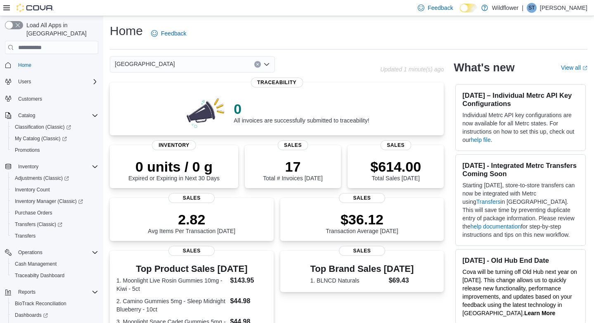
click at [266, 63] on icon "Open list of options" at bounding box center [266, 64] width 7 height 7
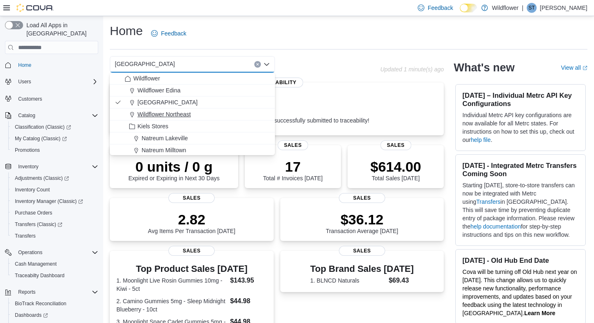
click at [224, 116] on div "Wildflower Northeast" at bounding box center [197, 114] width 145 height 8
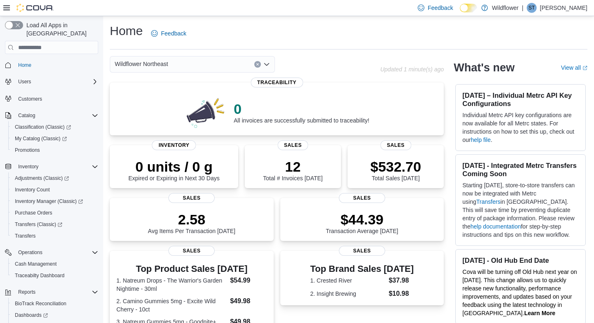
click at [266, 63] on icon "Open list of options" at bounding box center [266, 64] width 7 height 7
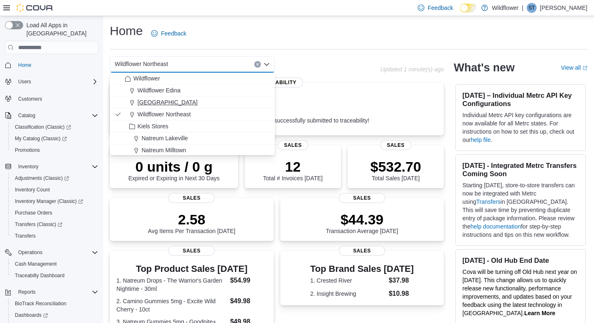
click at [224, 100] on div "[GEOGRAPHIC_DATA]" at bounding box center [197, 102] width 145 height 8
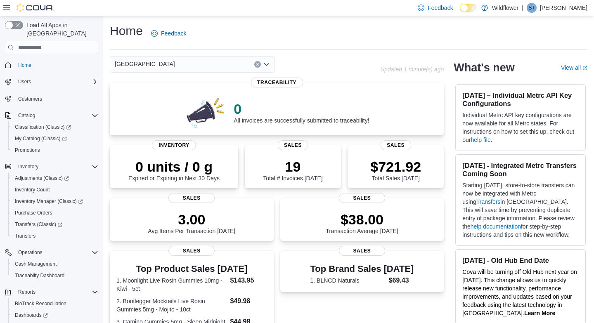
click at [267, 63] on icon "Open list of options" at bounding box center [266, 64] width 7 height 7
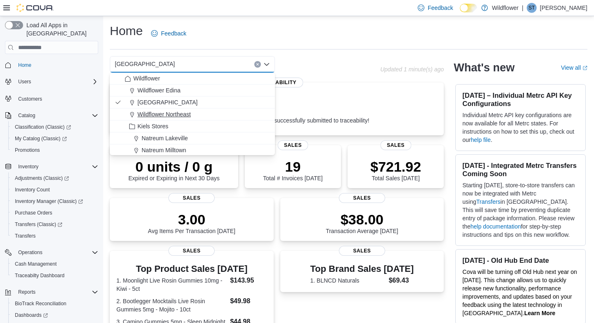
click at [221, 116] on div "Wildflower Northeast" at bounding box center [197, 114] width 145 height 8
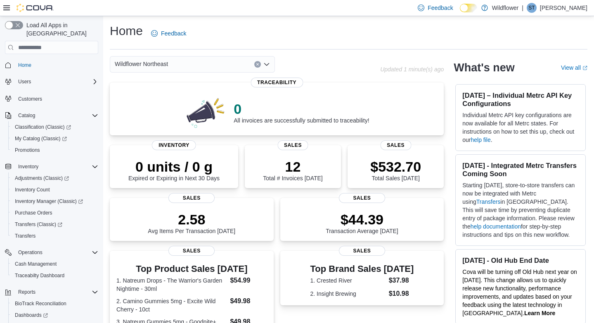
click at [308, 61] on div "Wildflower Northeast Combo box. Selected. Wildflower Northeast. Press Backspace…" at bounding box center [245, 64] width 270 height 17
click at [268, 62] on icon "Open list of options" at bounding box center [266, 64] width 7 height 7
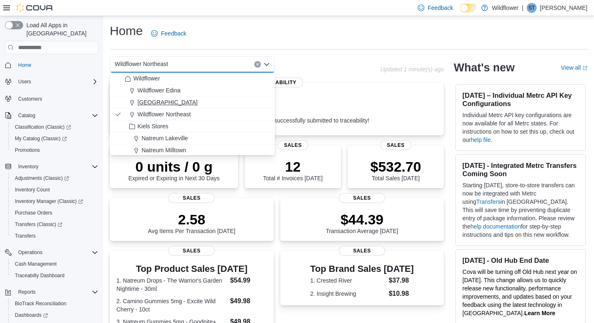
click at [242, 105] on div "[GEOGRAPHIC_DATA]" at bounding box center [197, 102] width 145 height 8
